Goal: Navigation & Orientation: Understand site structure

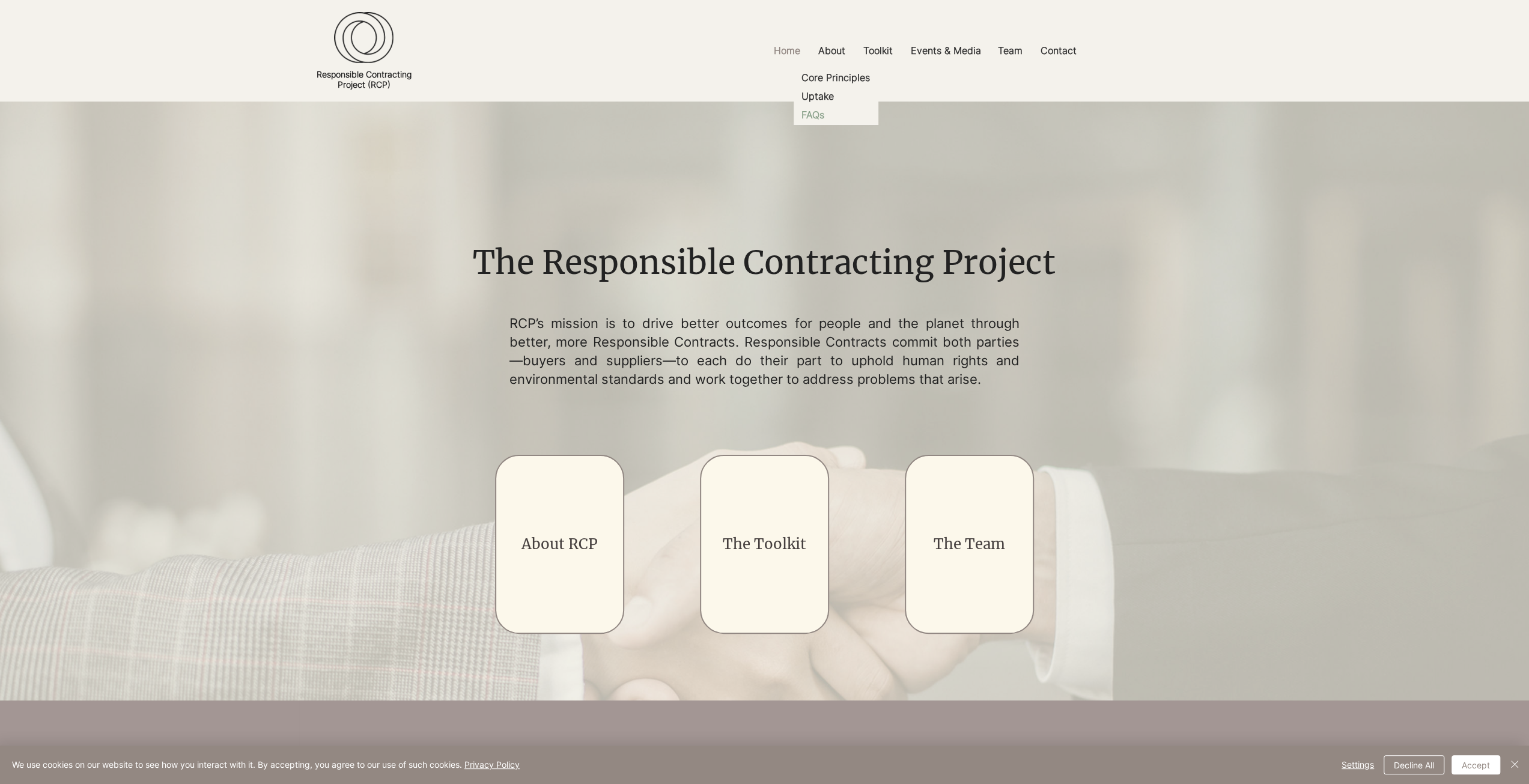
click at [817, 114] on p "FAQs" at bounding box center [813, 114] width 33 height 19
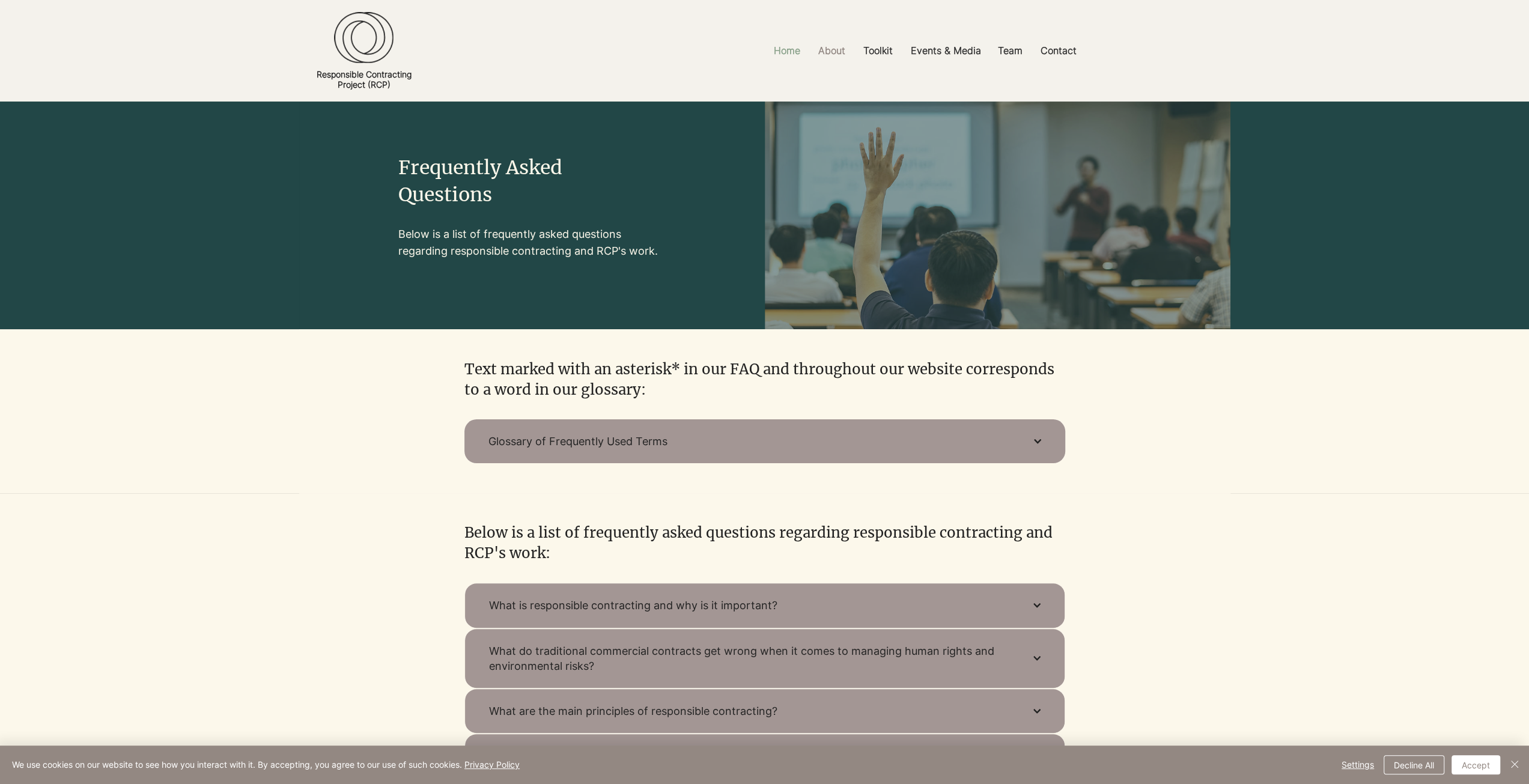
click at [780, 52] on p "Home" at bounding box center [787, 51] width 38 height 27
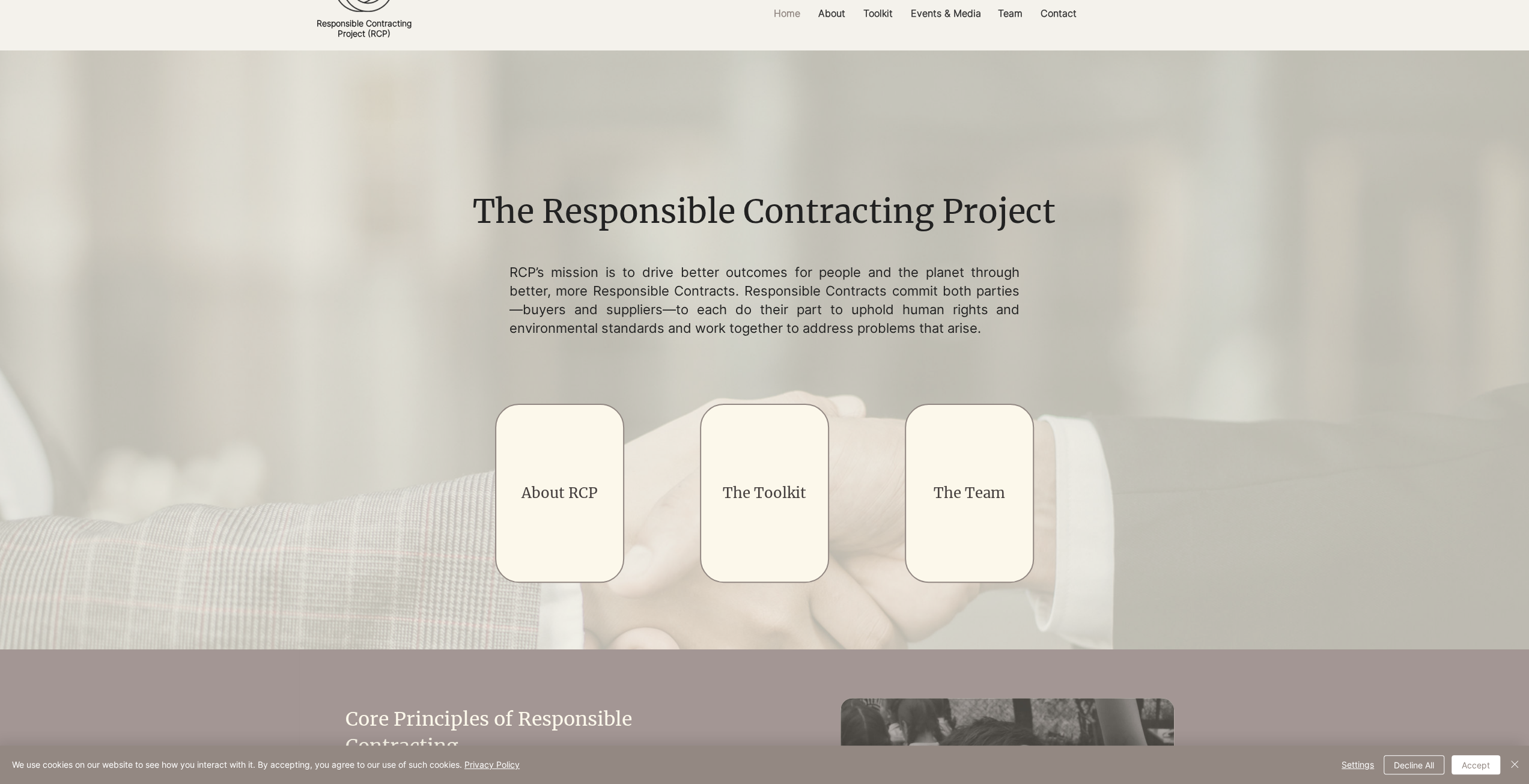
scroll to position [120, 0]
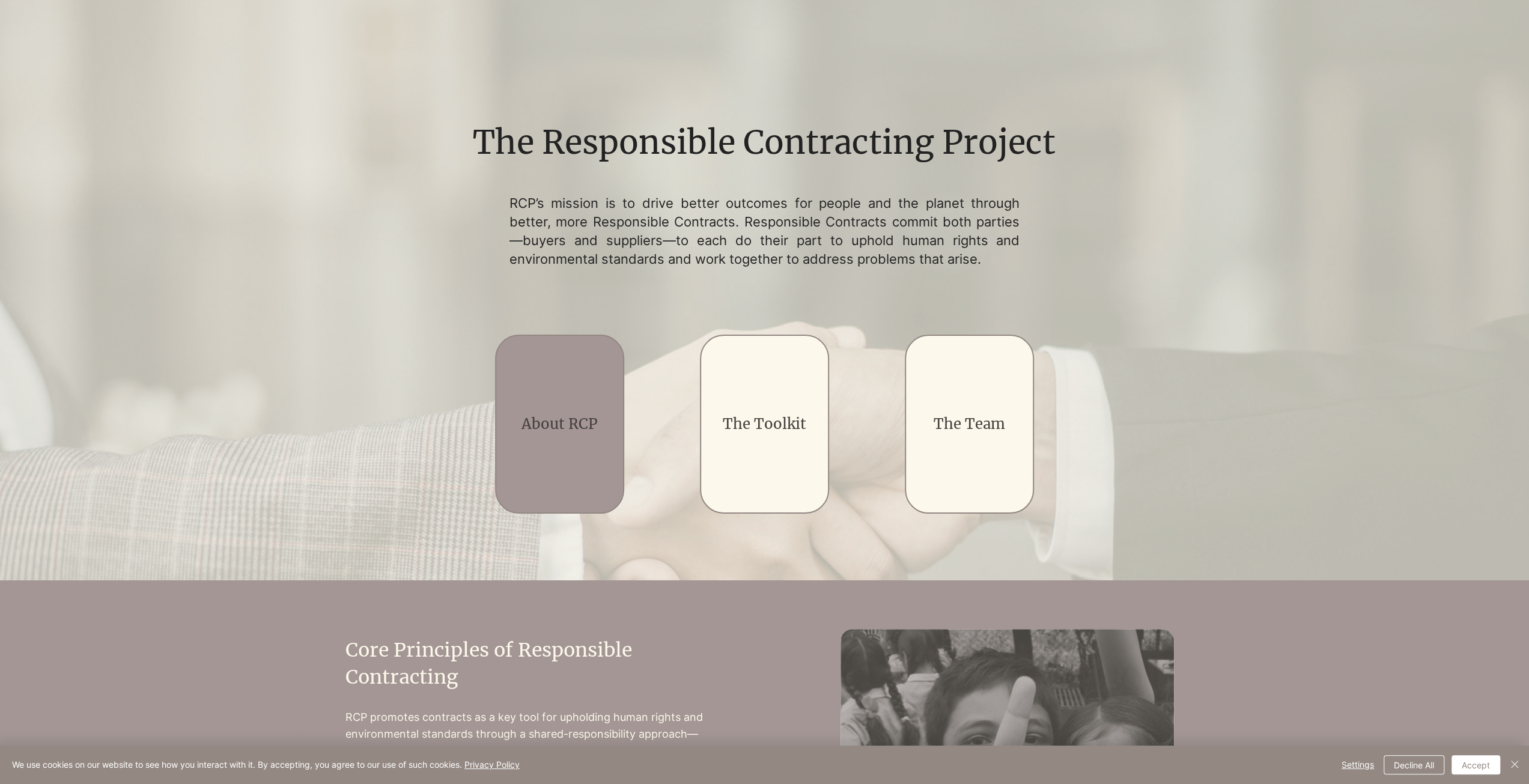
click at [550, 424] on link "About RCP" at bounding box center [559, 423] width 76 height 19
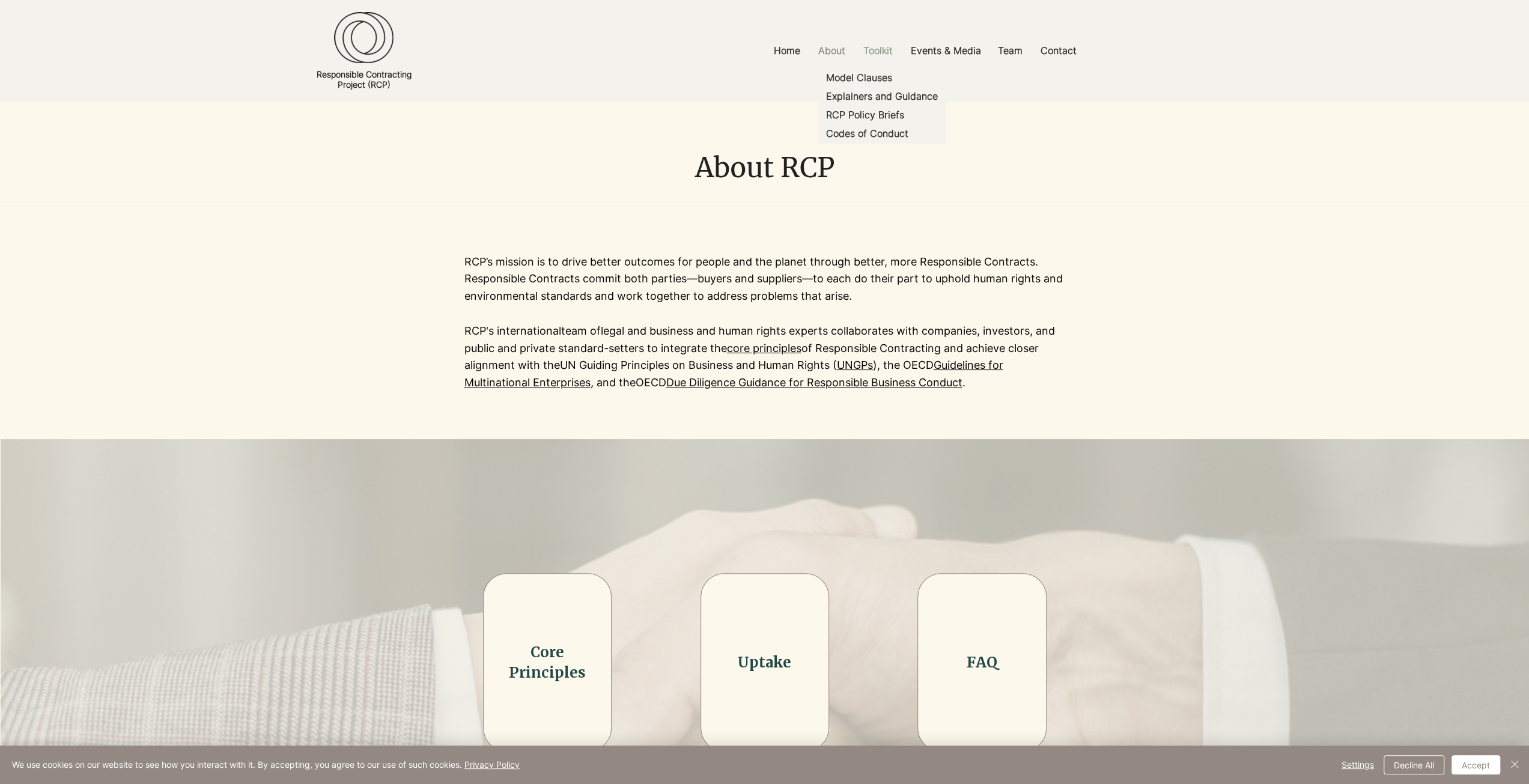
click at [881, 48] on p "Toolkit" at bounding box center [877, 51] width 42 height 27
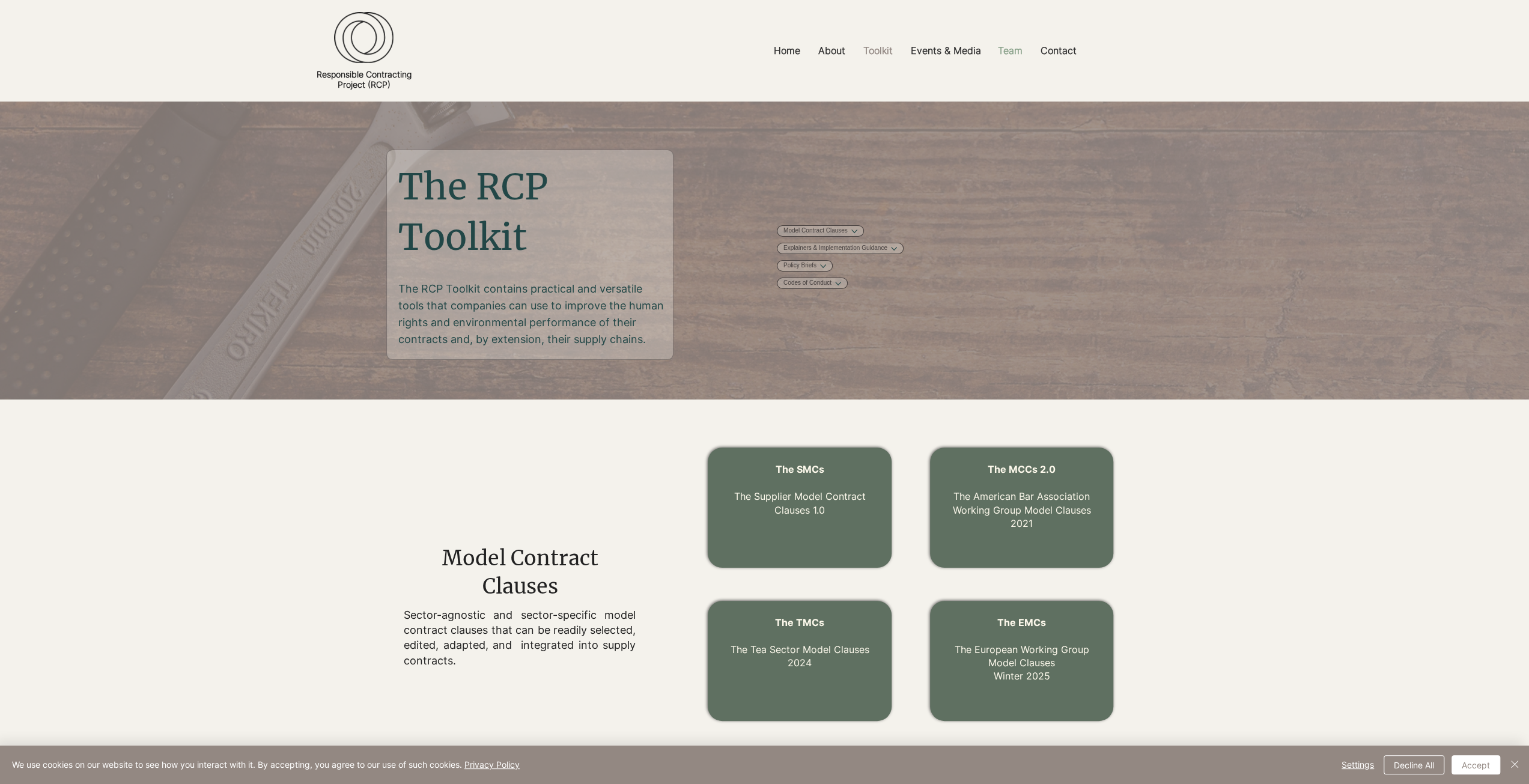
click at [1006, 50] on p "Team" at bounding box center [1010, 51] width 37 height 27
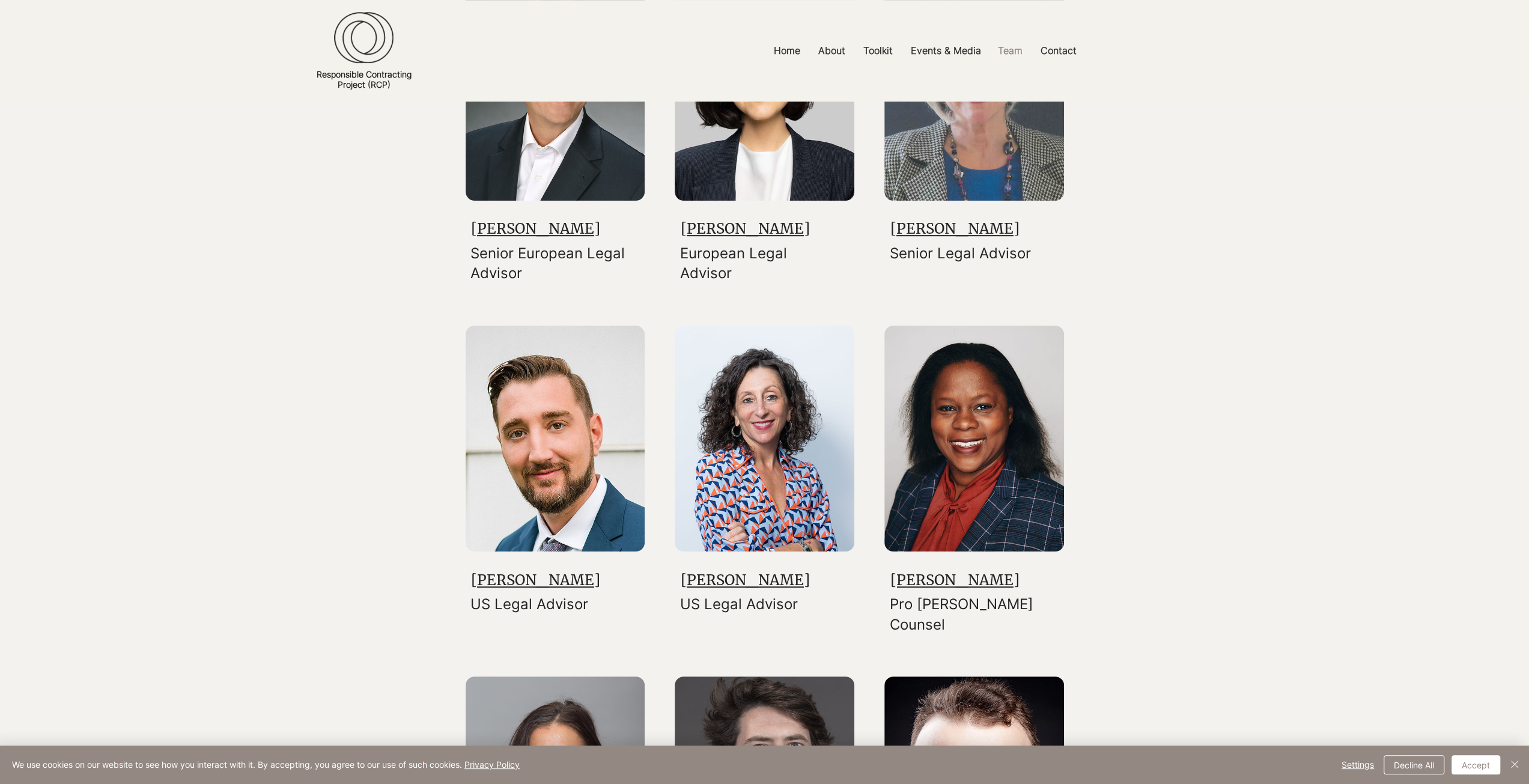
scroll to position [420, 0]
